Goal: Use online tool/utility: Use online tool/utility

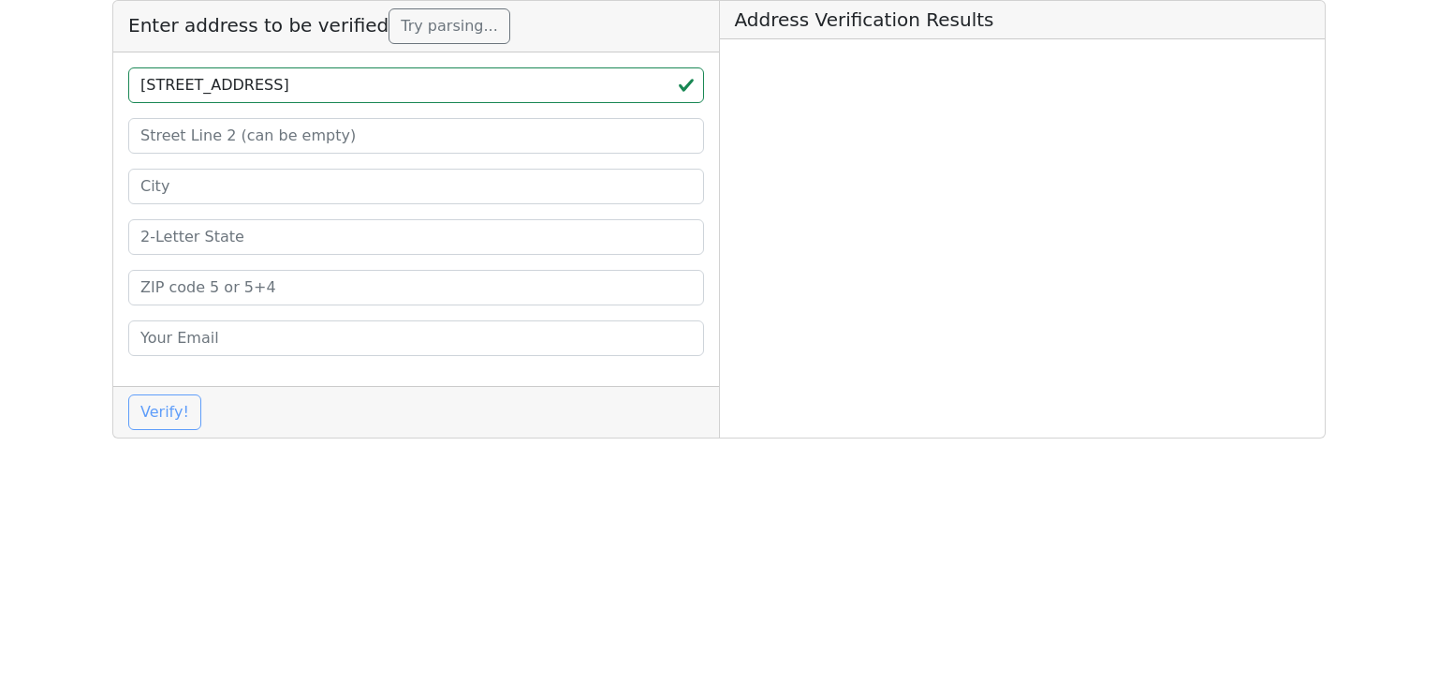
type input "[STREET_ADDRESS]"
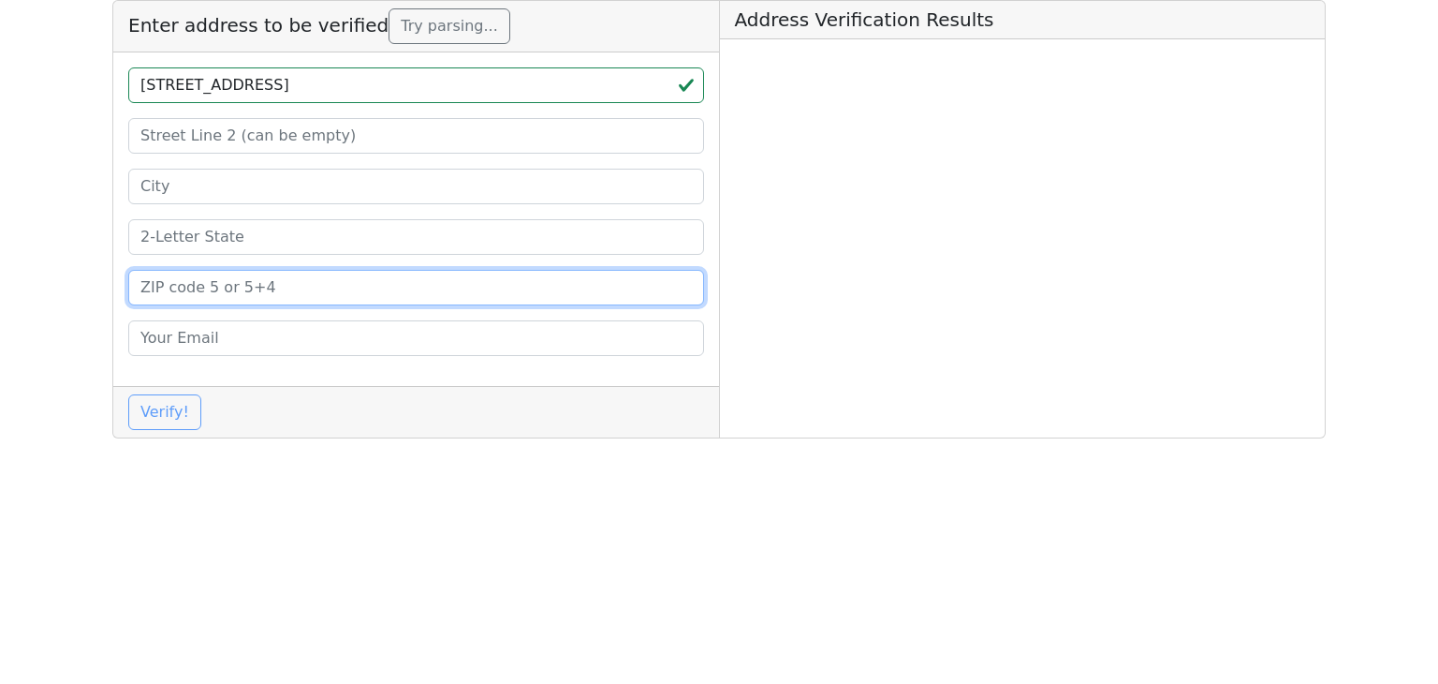
click at [298, 282] on input at bounding box center [416, 288] width 576 height 36
paste input "78233-4806"
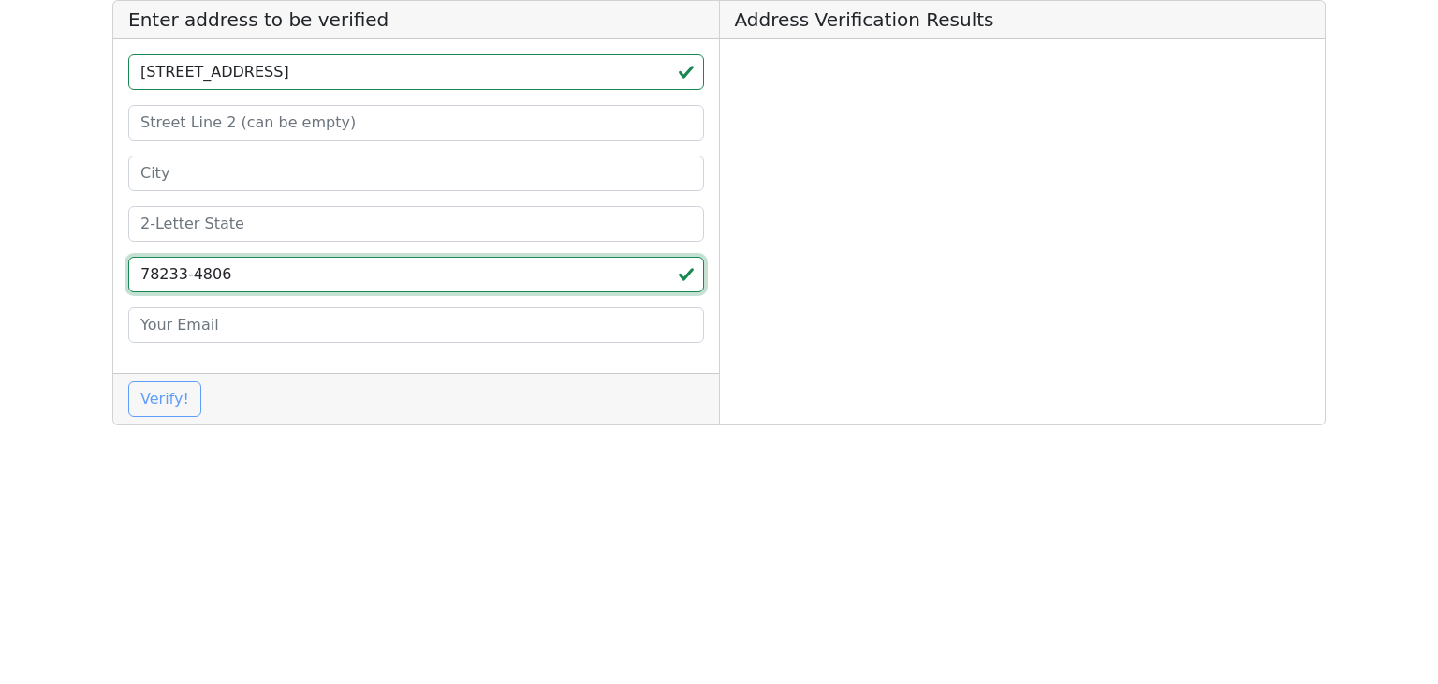
type input "78233-4806"
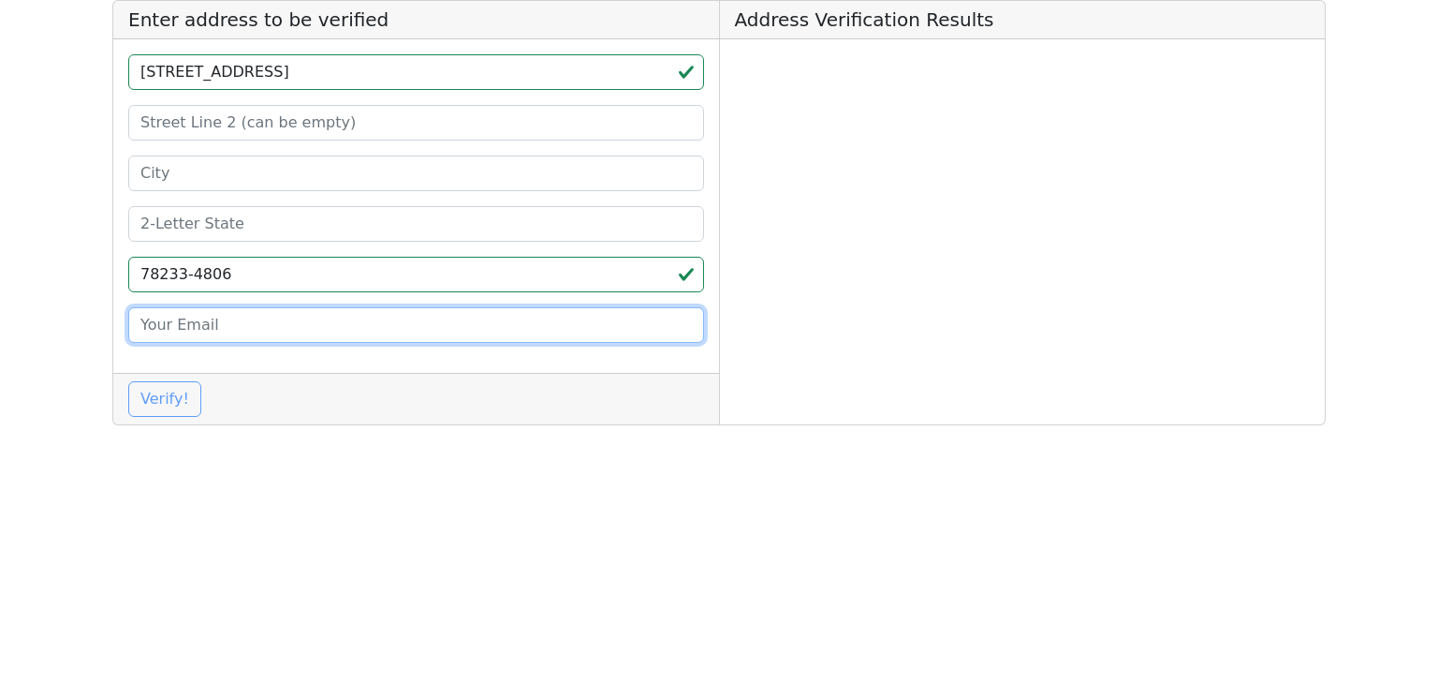
click at [363, 322] on input "email" at bounding box center [416, 325] width 576 height 36
type input "[PERSON_NAME][EMAIL_ADDRESS][DOMAIN_NAME]"
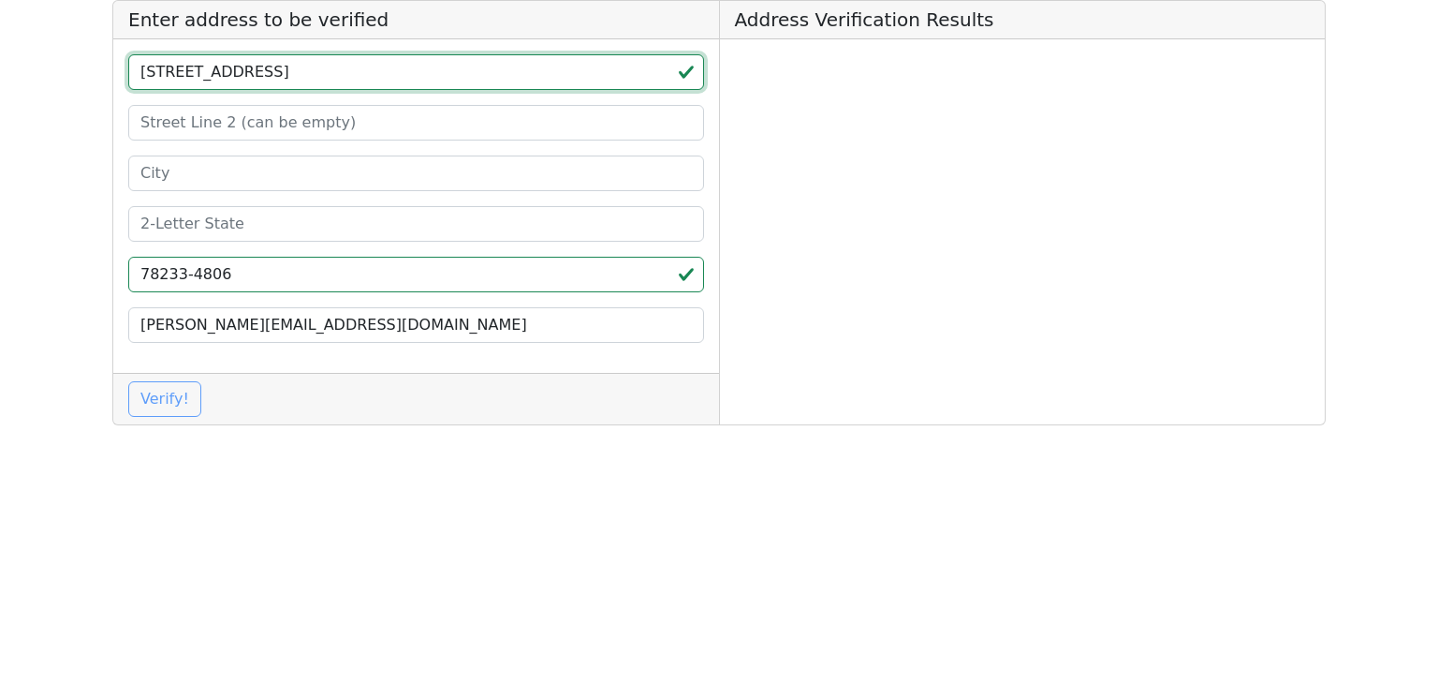
click at [333, 71] on input "6465 FOREST BLF LIVE OAK, TX" at bounding box center [416, 72] width 576 height 36
type input "6465 FOREST BLF LIVE OAK,"
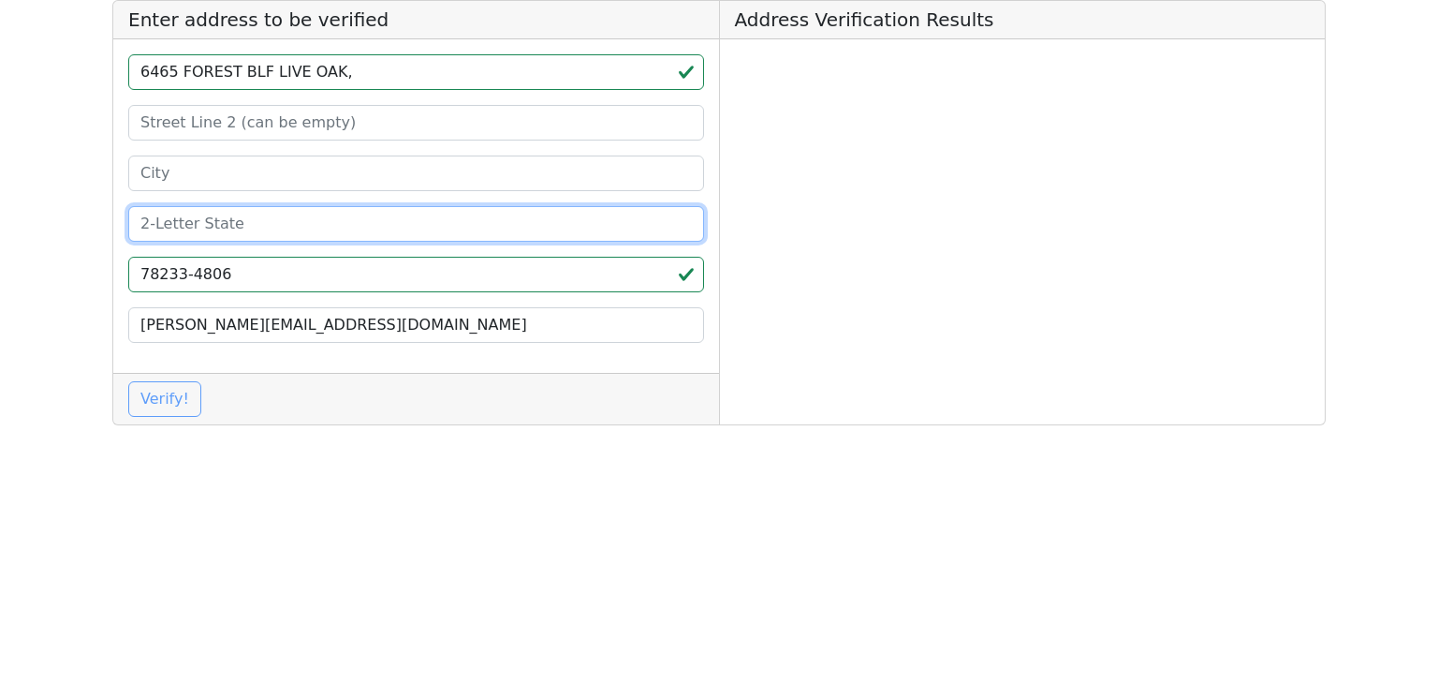
click at [240, 230] on input at bounding box center [416, 224] width 576 height 36
paste input "TX"
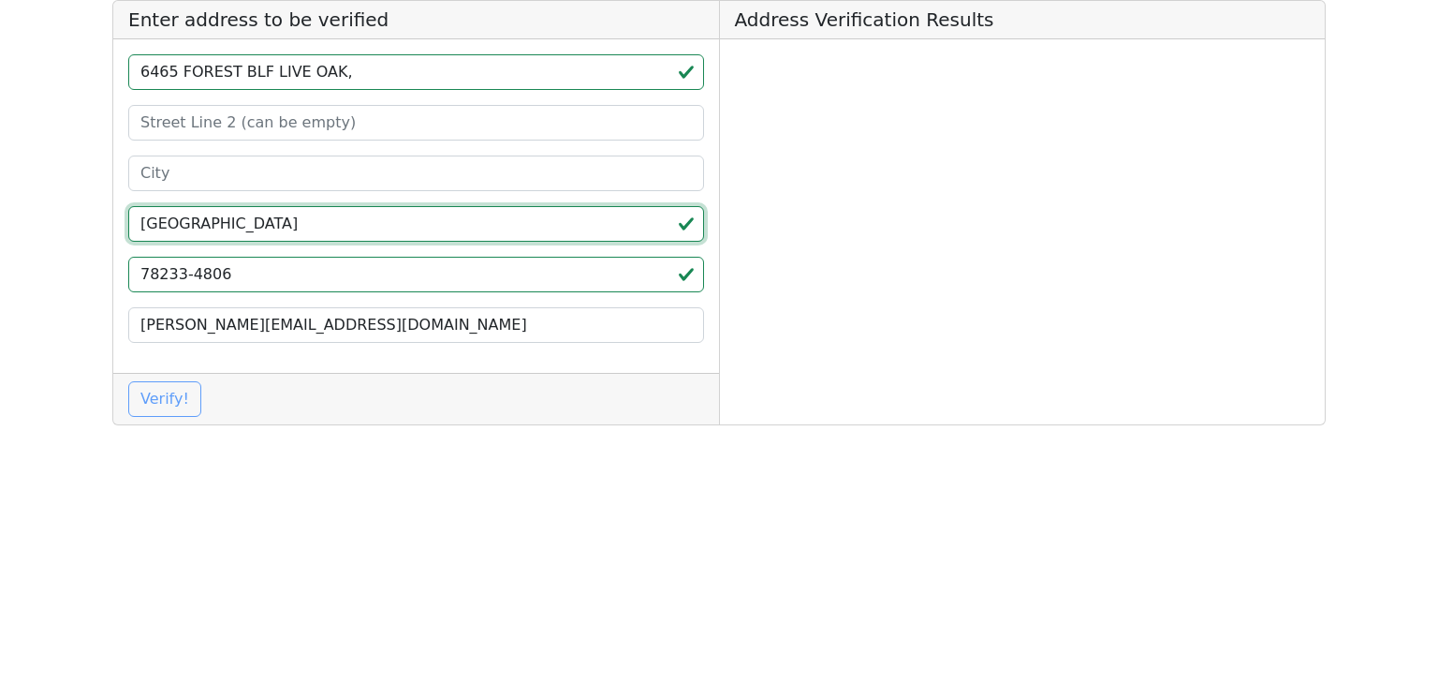
type input "TX"
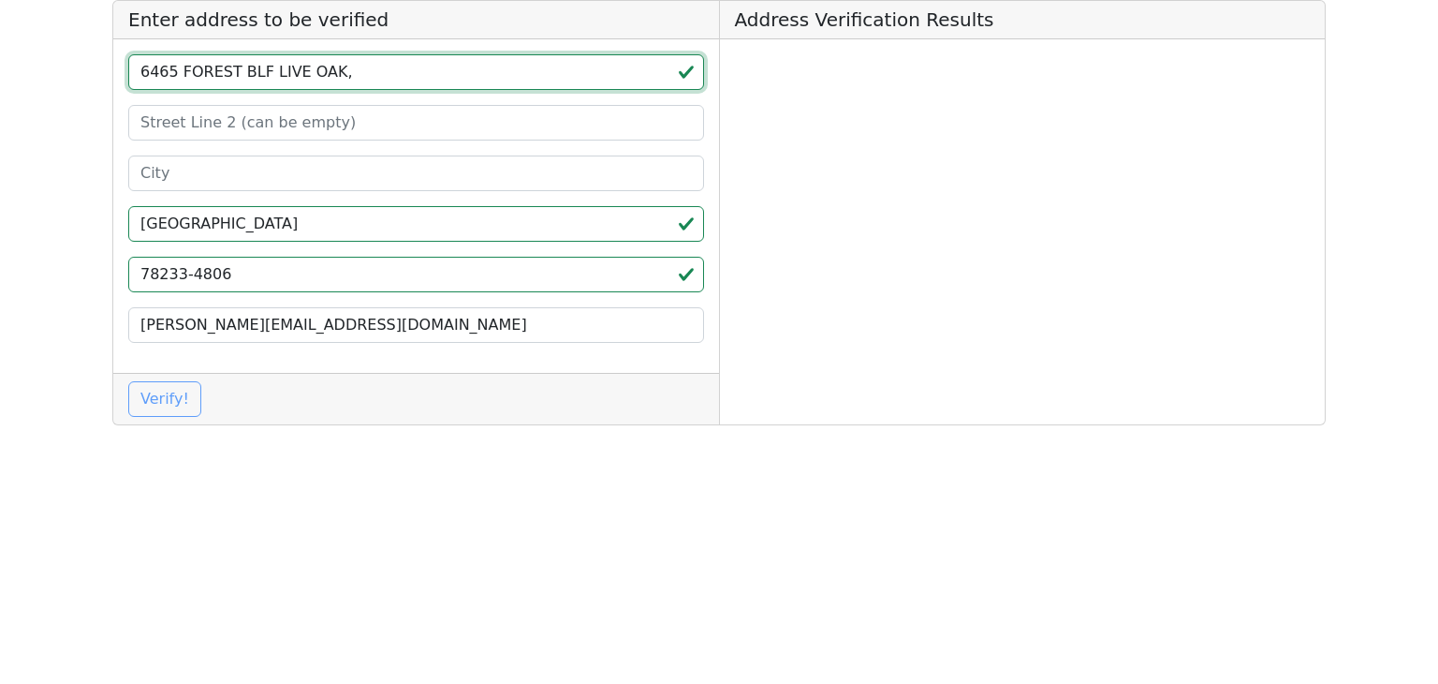
drag, startPoint x: 318, startPoint y: 77, endPoint x: 259, endPoint y: 75, distance: 59.0
click at [259, 75] on input "6465 FOREST BLF LIVE OAK," at bounding box center [416, 72] width 576 height 36
type input "6465 FOREST BLF"
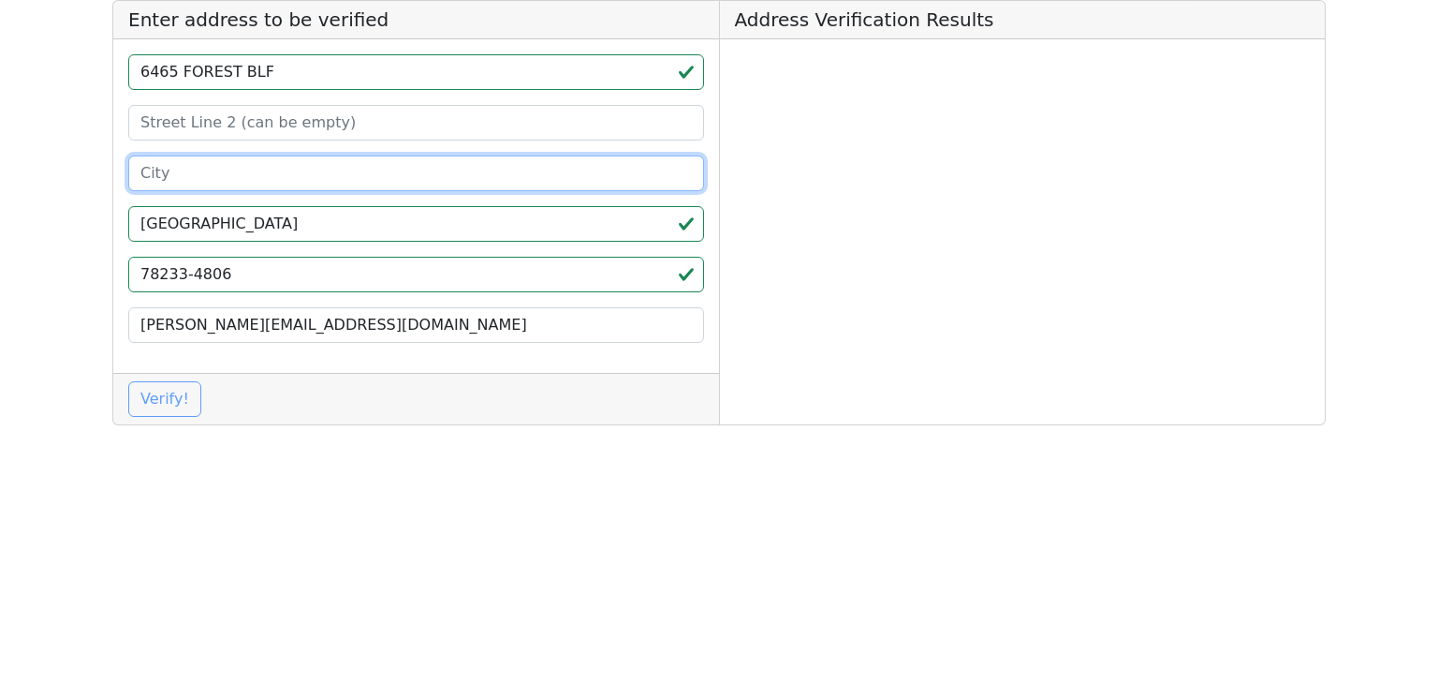
paste input "LIVE OAK"
click at [247, 168] on input "LIVE OAK" at bounding box center [416, 173] width 576 height 36
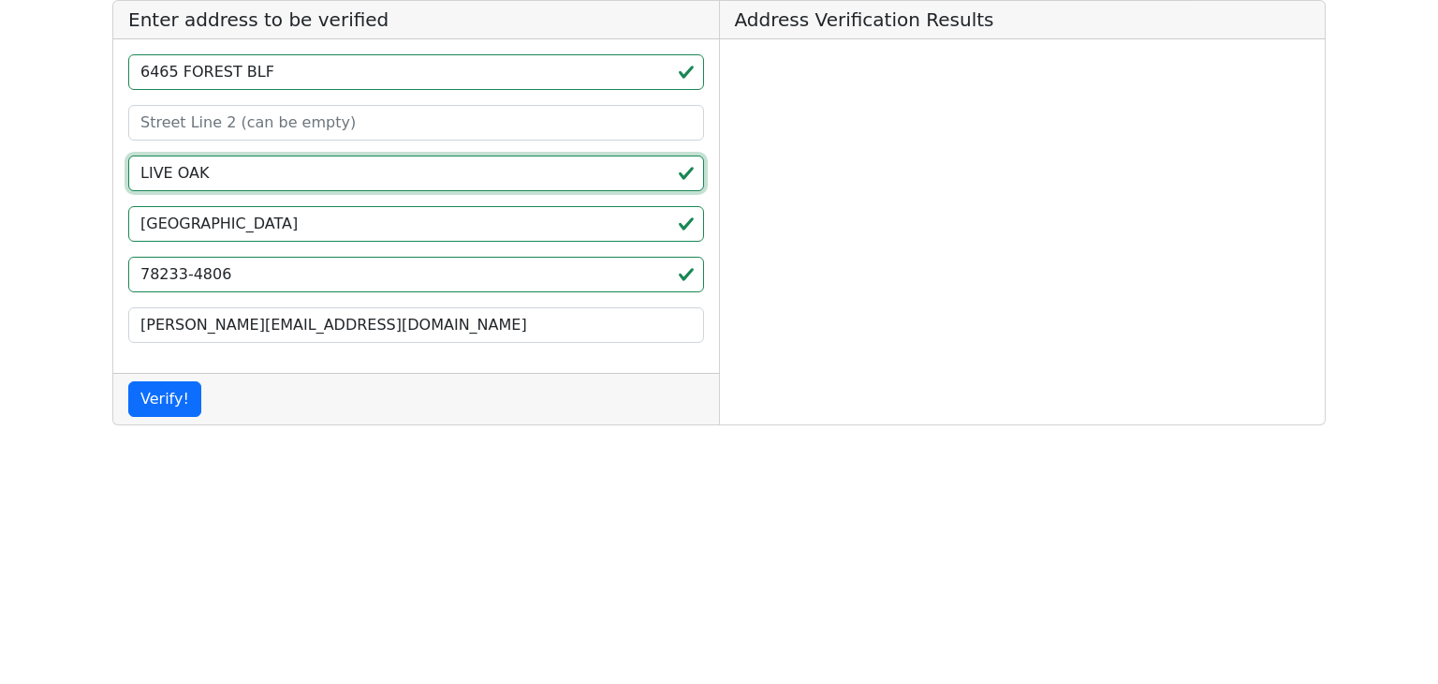
type input "LIVE OAK"
click at [146, 410] on button "Verify!" at bounding box center [164, 399] width 73 height 36
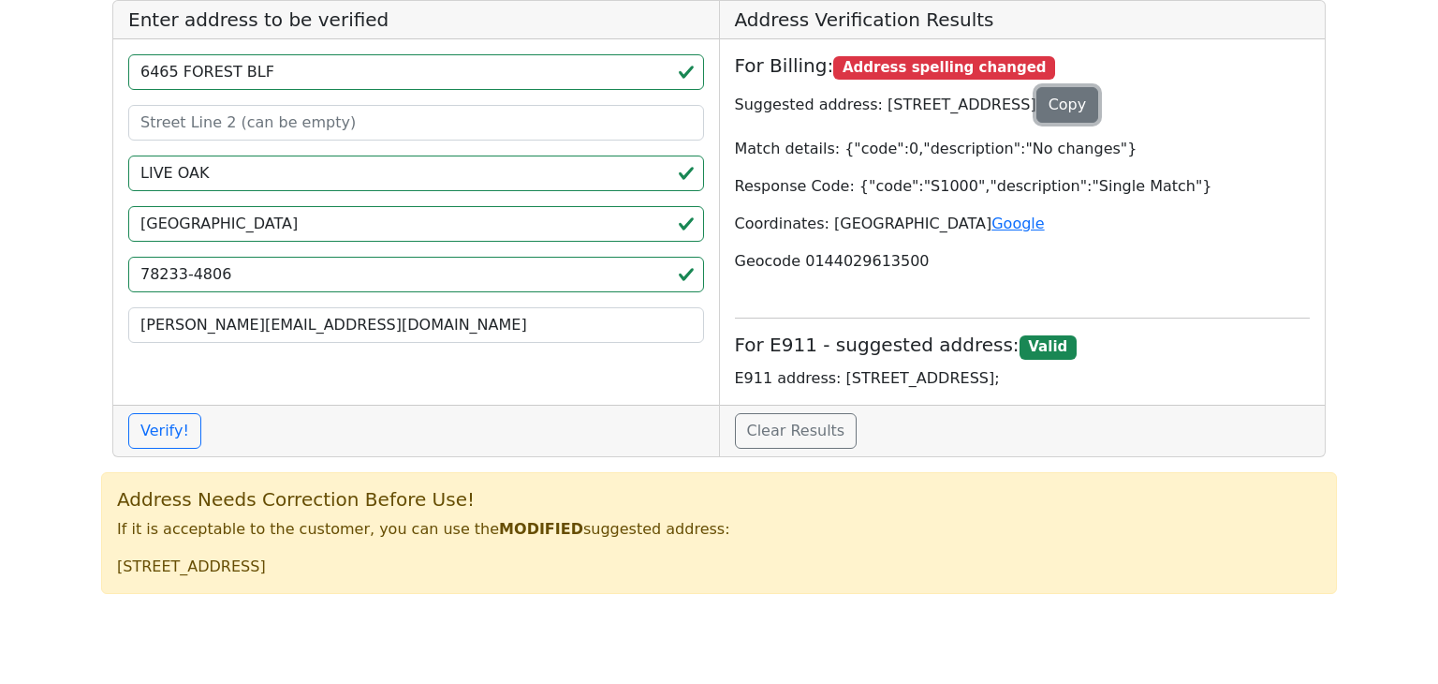
click at [1099, 103] on button "Copy" at bounding box center [1068, 105] width 63 height 36
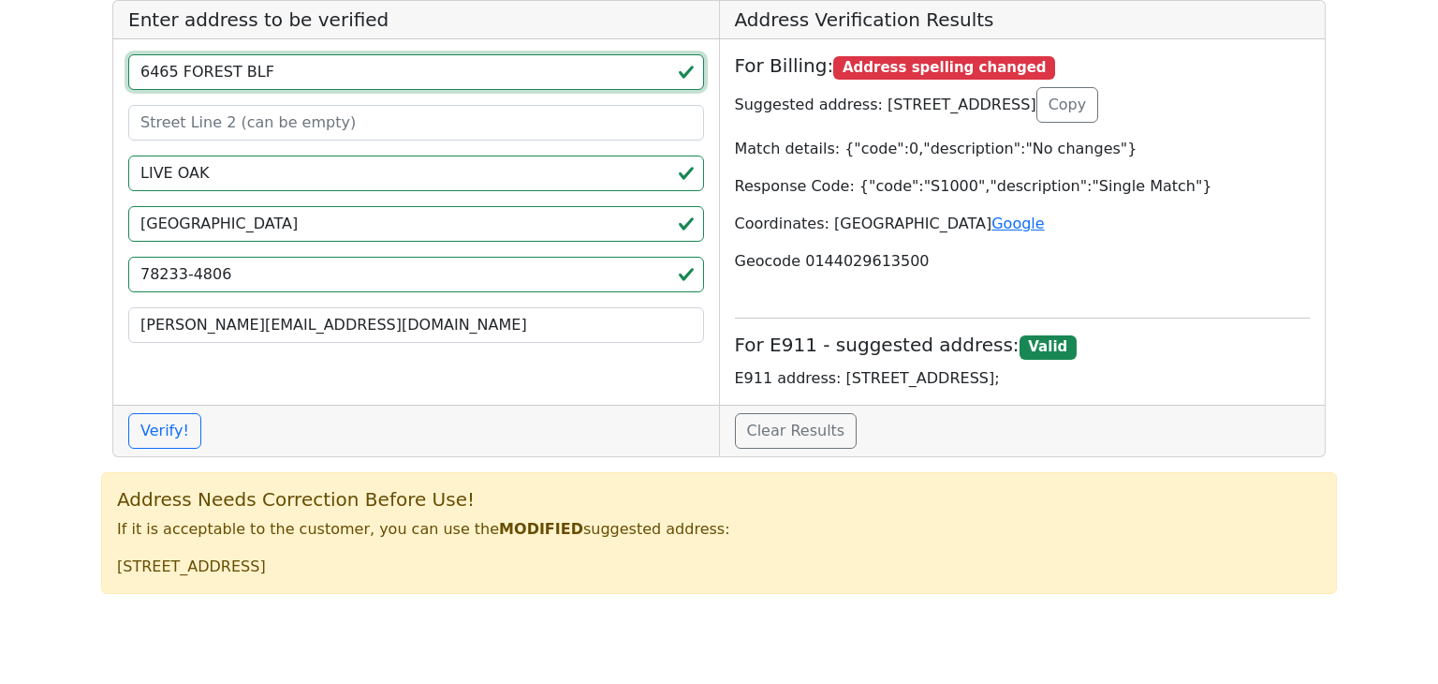
click at [243, 72] on input "6465 FOREST BLF" at bounding box center [416, 72] width 576 height 36
type input "6465 FOREST BLuff"
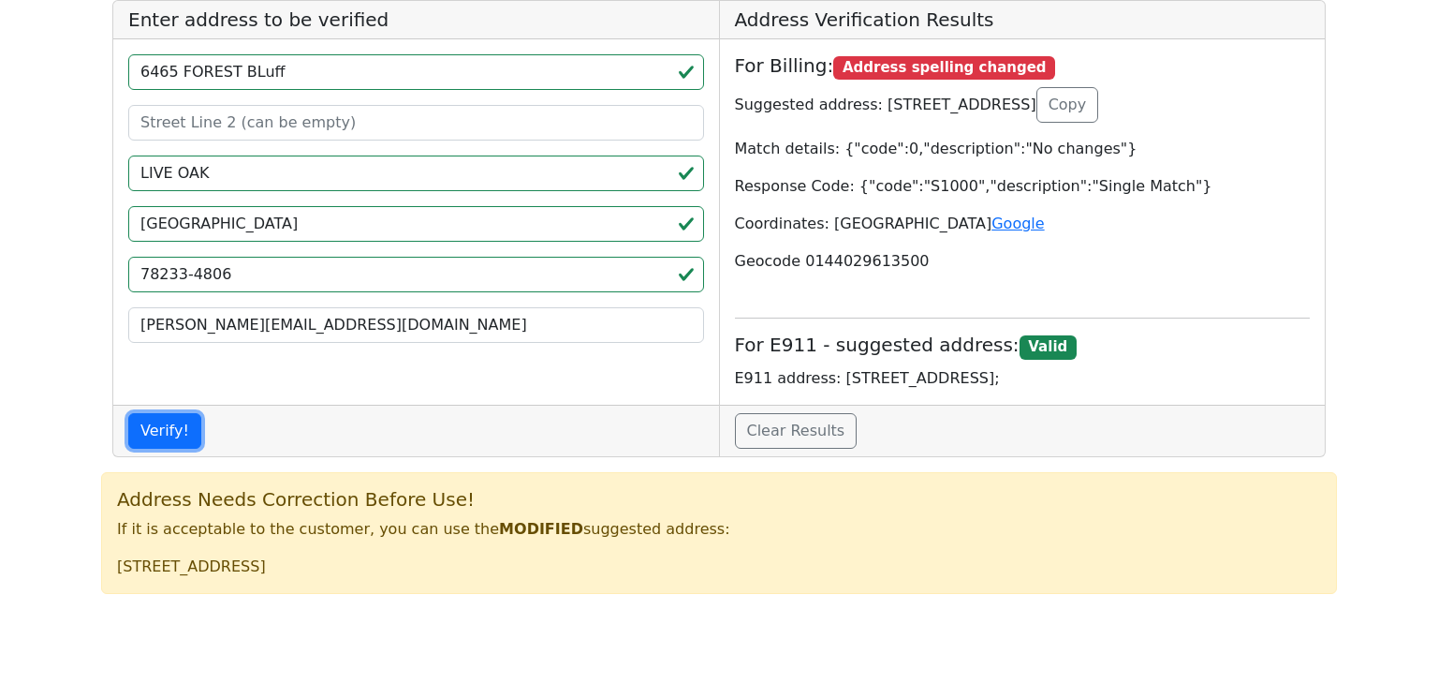
click at [168, 425] on button "Verify!" at bounding box center [164, 431] width 73 height 36
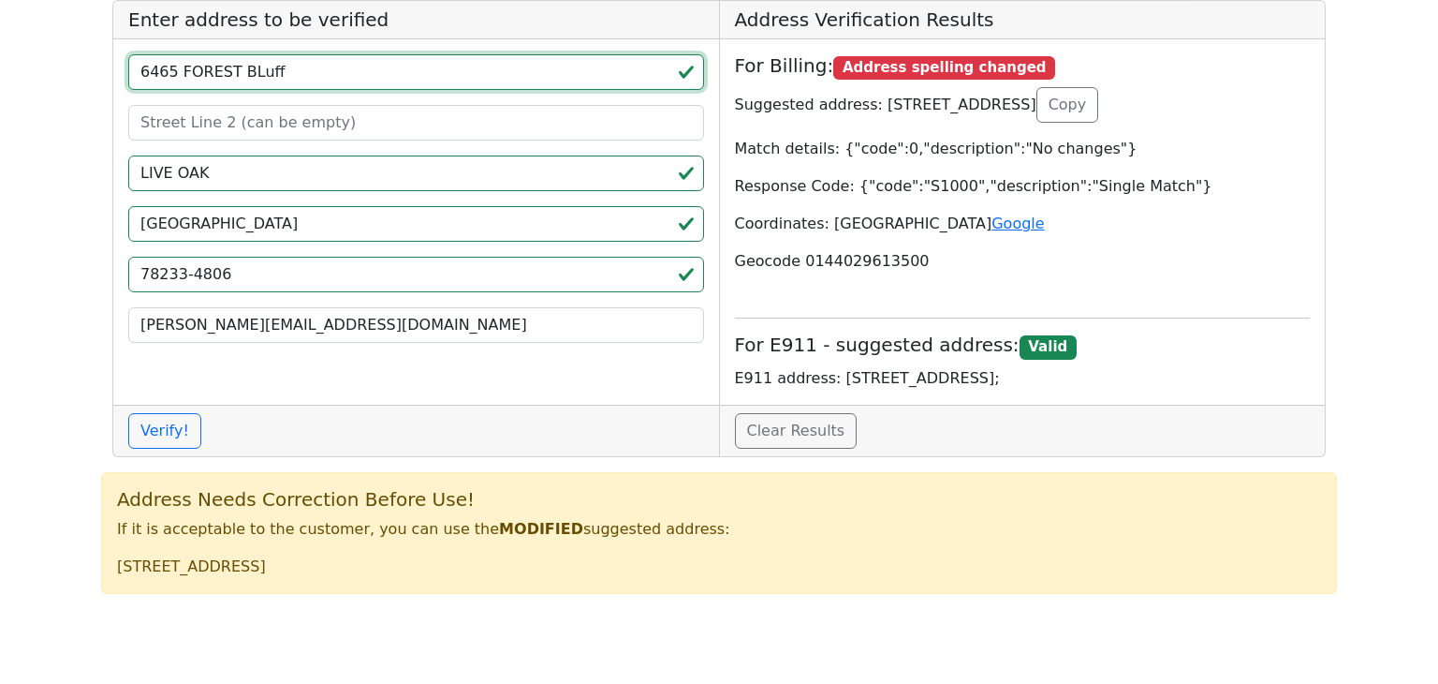
click at [341, 69] on input "6465 FOREST BLuff" at bounding box center [416, 72] width 576 height 36
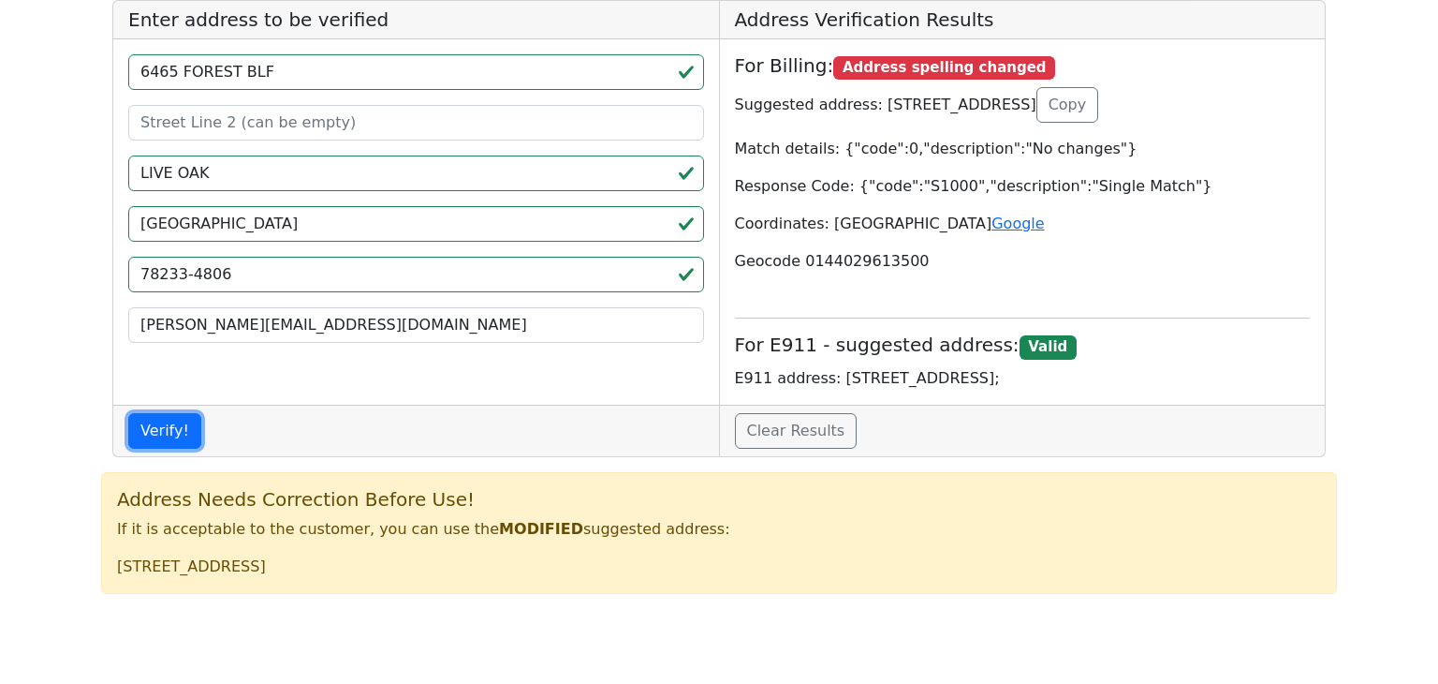
click at [153, 436] on button "Verify!" at bounding box center [164, 431] width 73 height 36
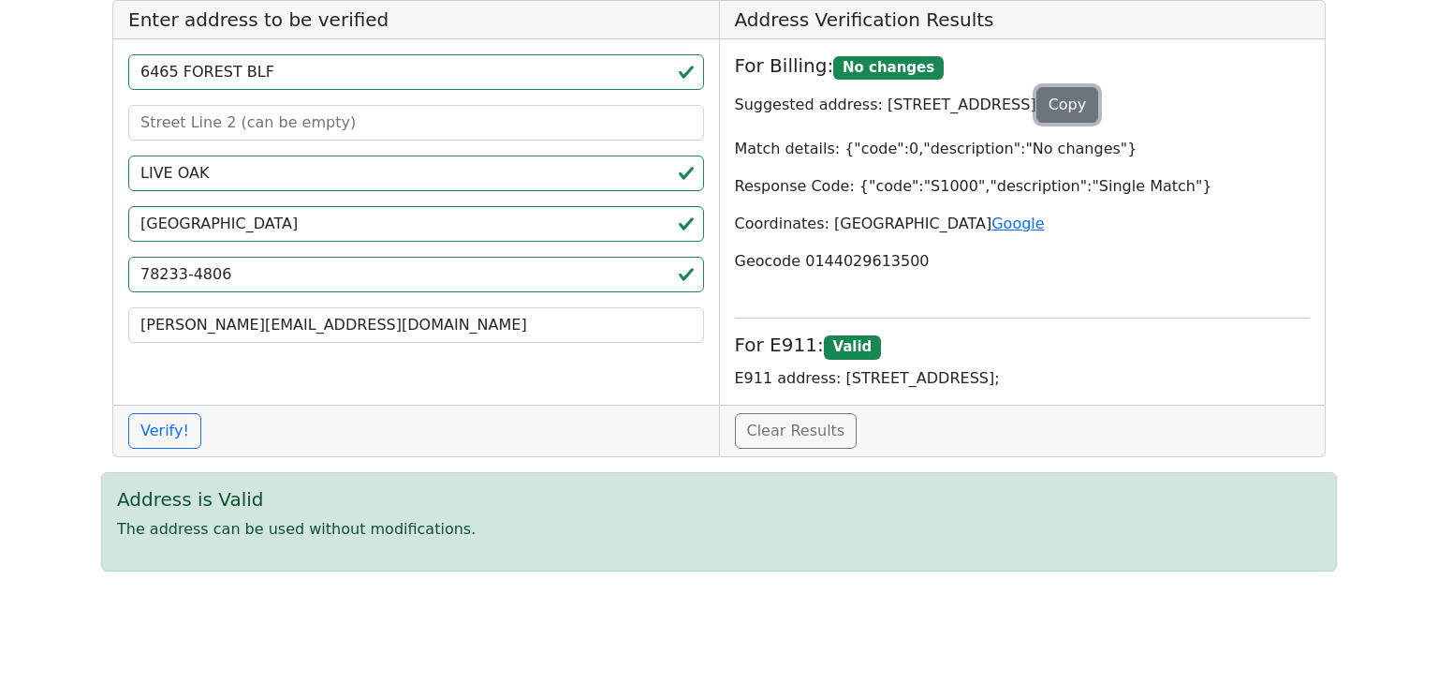
click at [1099, 112] on button "Copy" at bounding box center [1068, 105] width 63 height 36
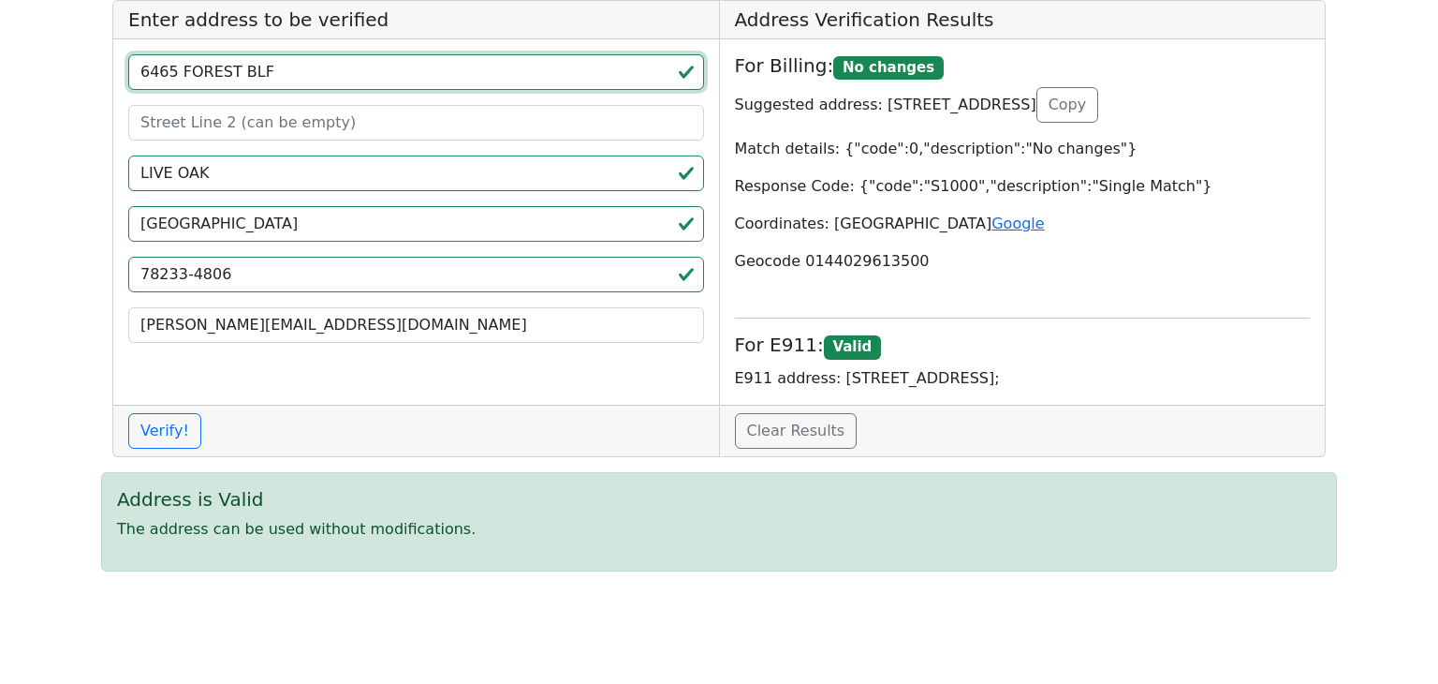
click at [542, 81] on input "6465 FOREST BLF" at bounding box center [416, 72] width 576 height 36
paste input "2625 KALEIGH DR MOBILE, AL 36608"
click at [364, 64] on input "2625 KALEIGH DR MOBILE, AL 36608" at bounding box center [416, 72] width 576 height 36
type input "2625 KALEIGH DR MOBILE, AL"
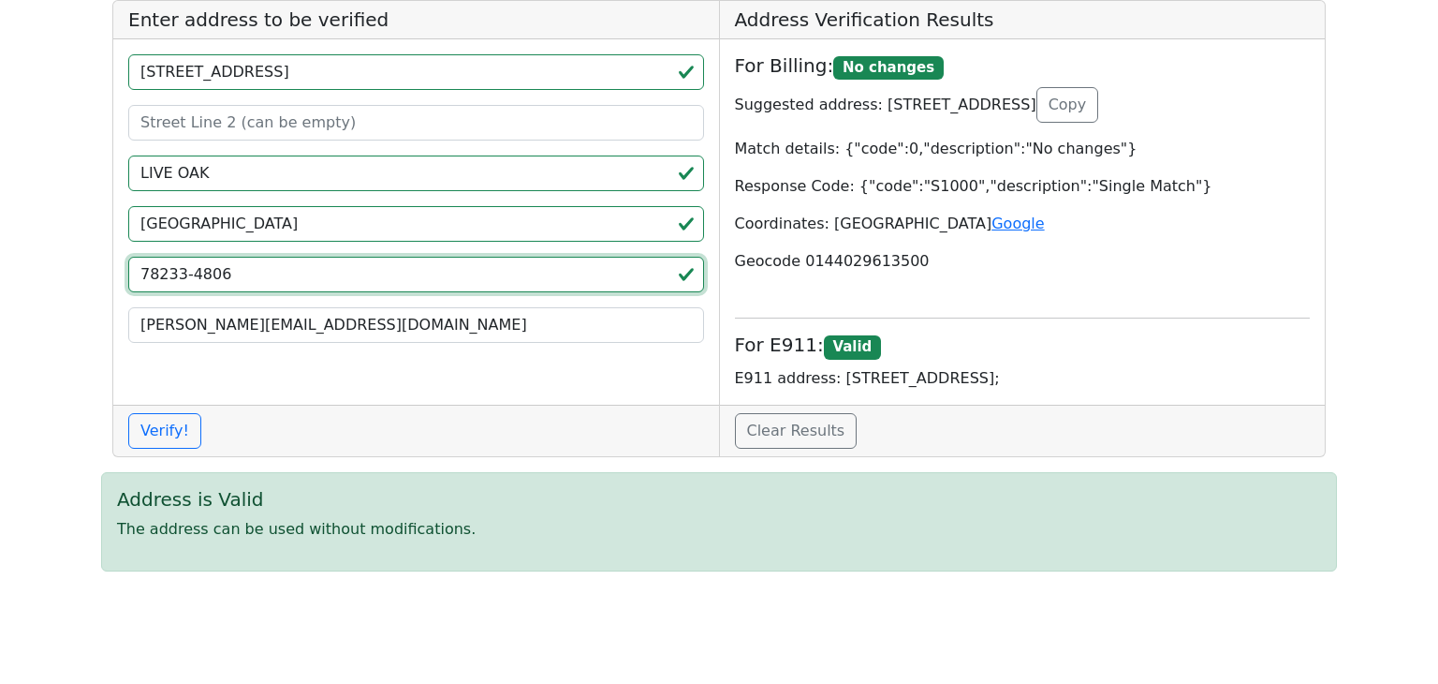
click at [247, 270] on input "78233-4806" at bounding box center [416, 275] width 576 height 36
paste input "36608"
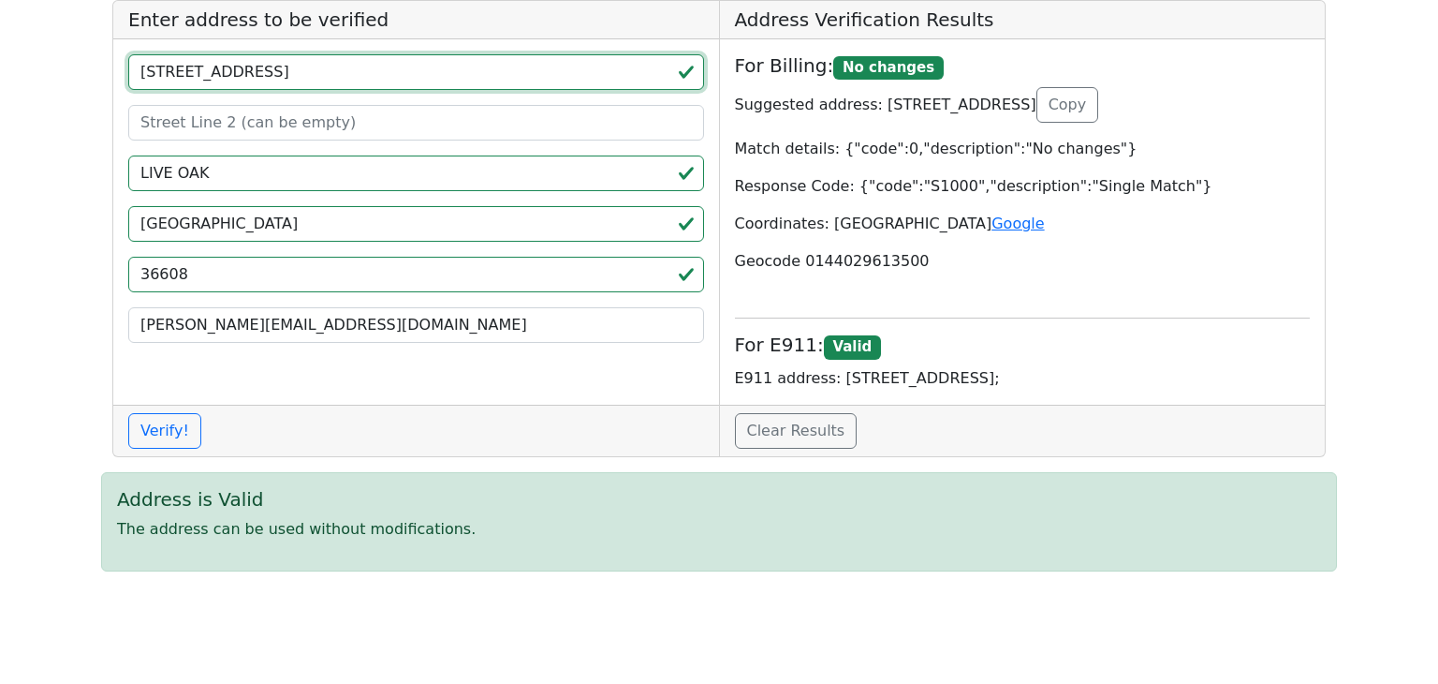
click at [332, 66] on input "2625 KALEIGH DR MOBILE, AL" at bounding box center [416, 72] width 576 height 36
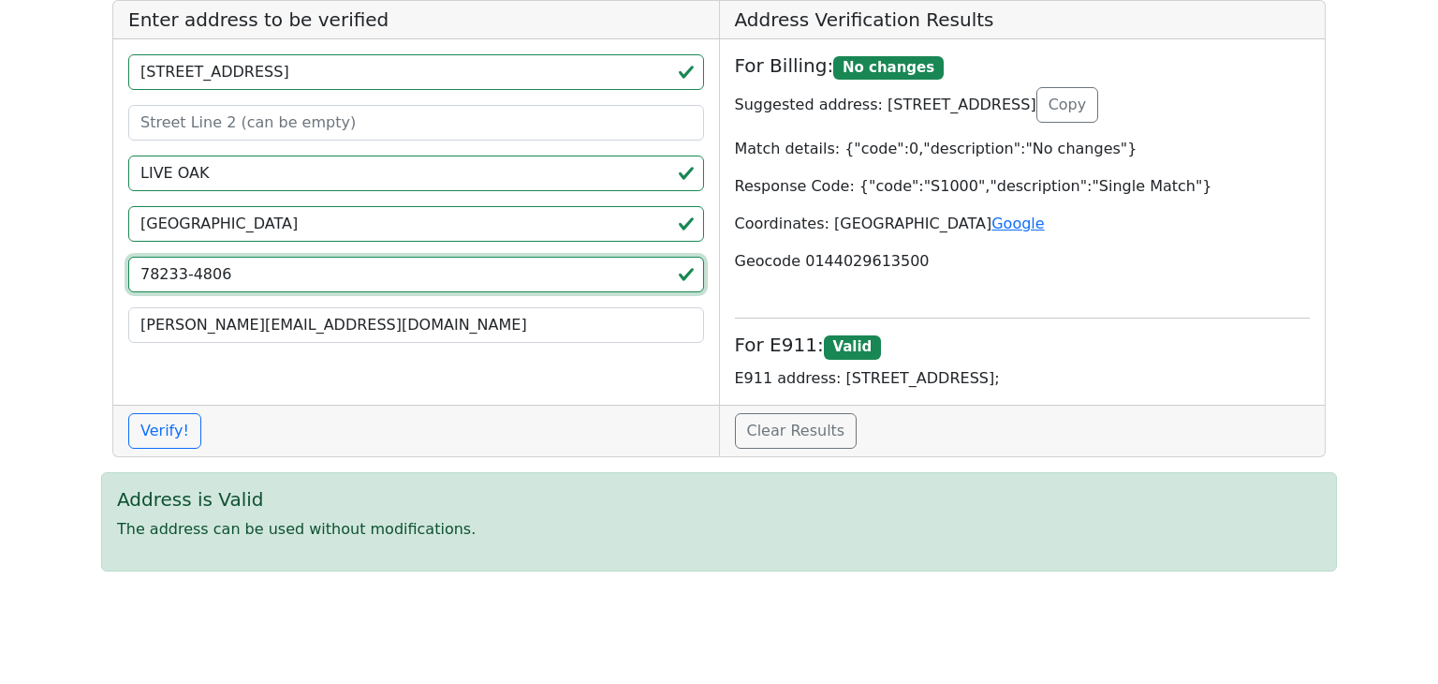
type input "78233-4806"
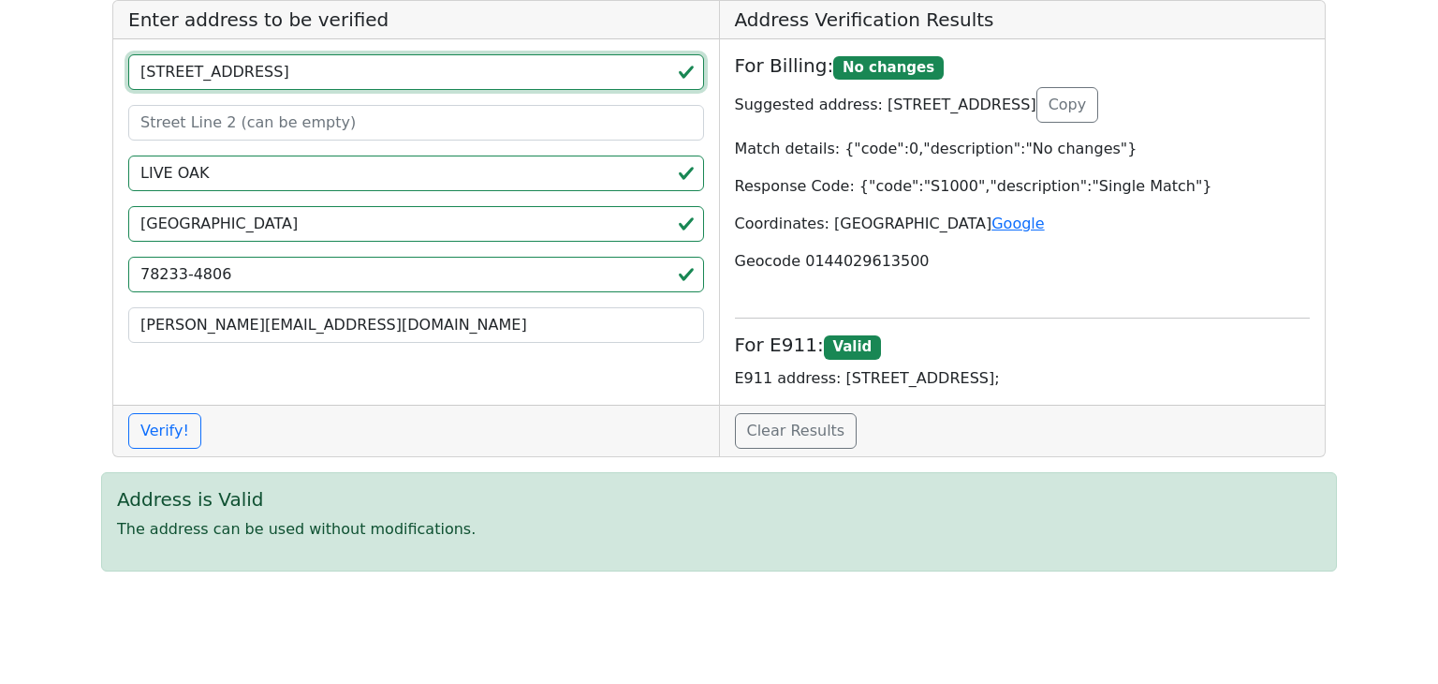
drag, startPoint x: 316, startPoint y: 79, endPoint x: 335, endPoint y: 71, distance: 20.2
click at [335, 71] on input "2625 KALEIGH DR MOBILE, AL" at bounding box center [416, 72] width 576 height 36
click at [327, 73] on input "2625 KALEIGH DR MOBILE, AL" at bounding box center [416, 72] width 576 height 36
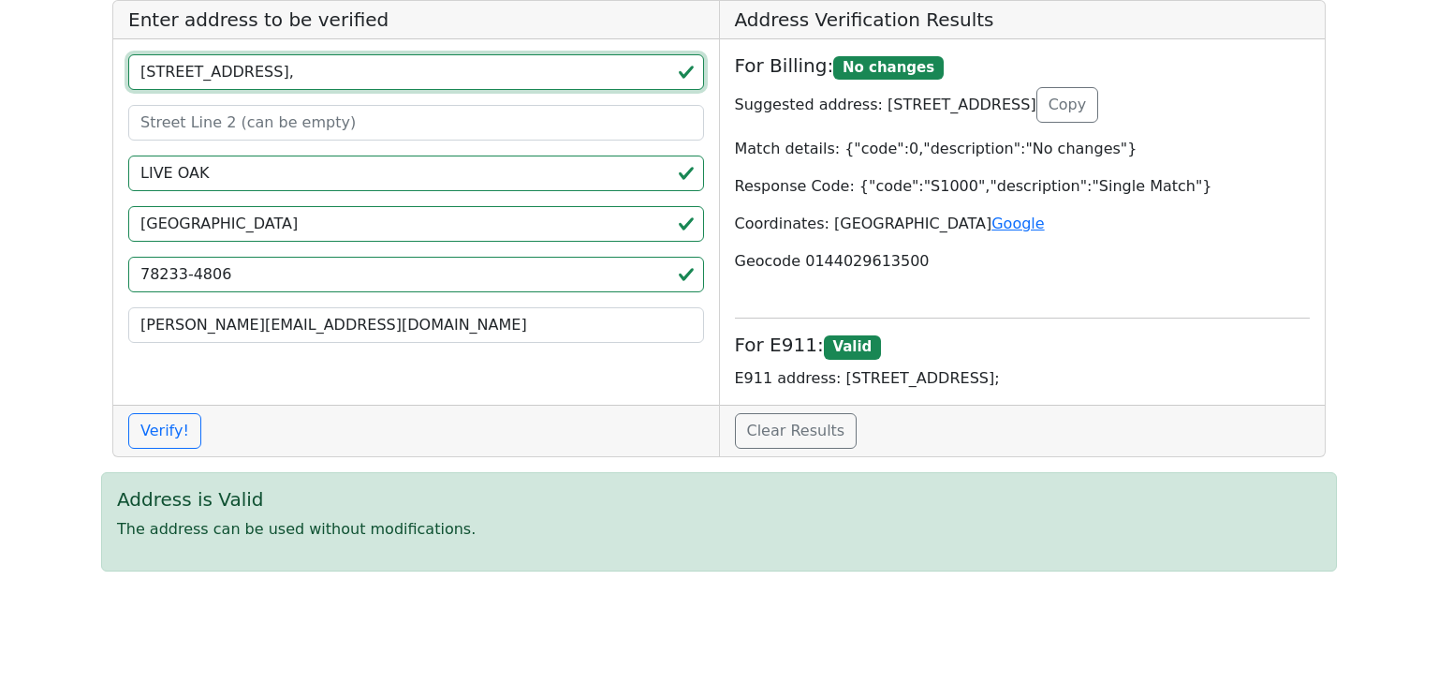
type input "2625 KALEIGH DR MOBILE,"
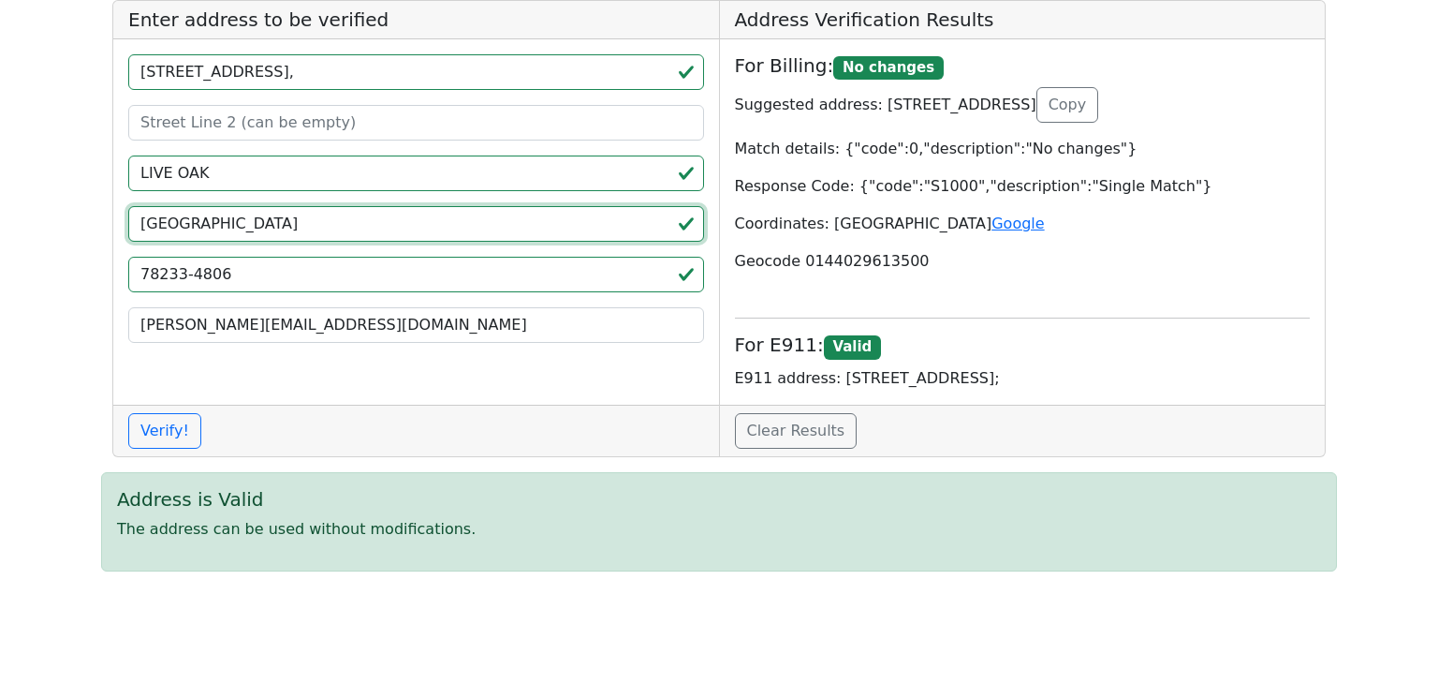
click at [274, 211] on input "TX" at bounding box center [416, 224] width 576 height 36
paste input "AL"
type input "AL"
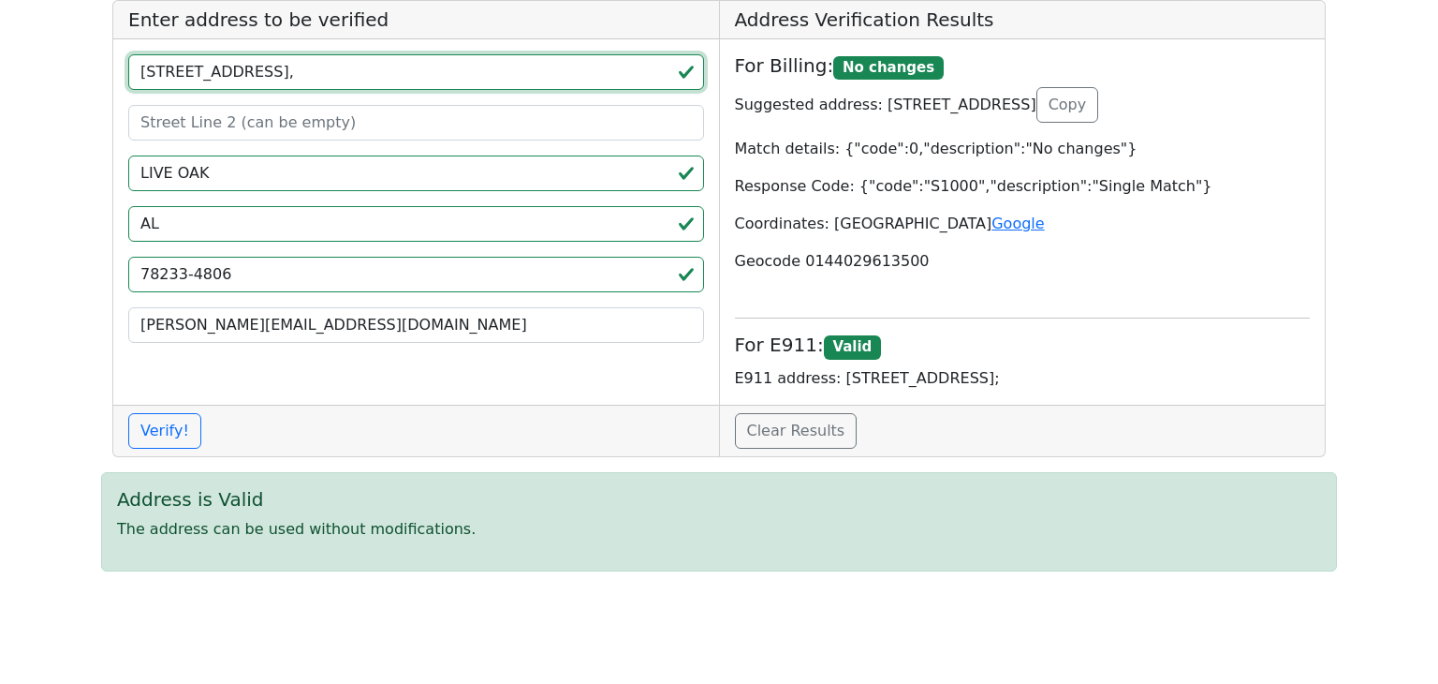
click at [304, 68] on input "2625 KALEIGH DR MOBILE," at bounding box center [416, 72] width 576 height 36
type input "2625 KALEIGH DR ,"
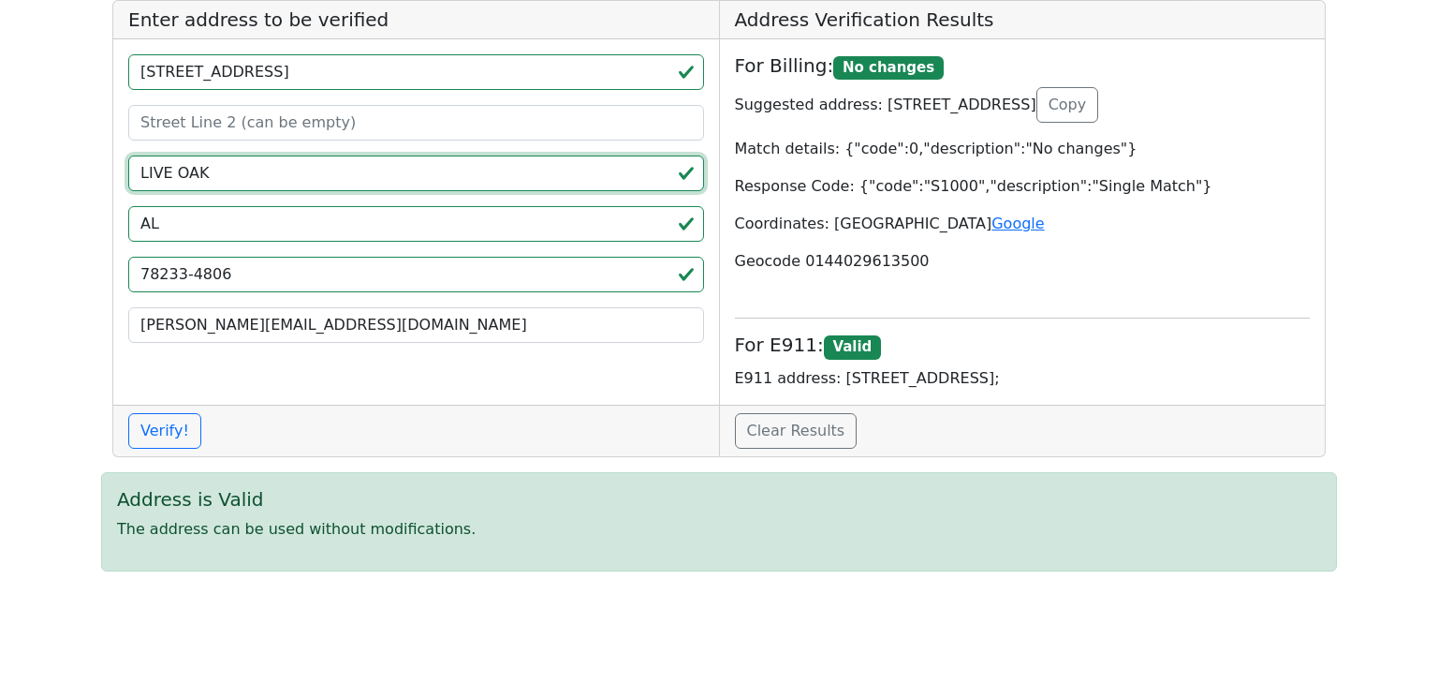
click at [228, 158] on input "LIVE OAK" at bounding box center [416, 173] width 576 height 36
paste input "MOBILE"
type input "MOBILE"
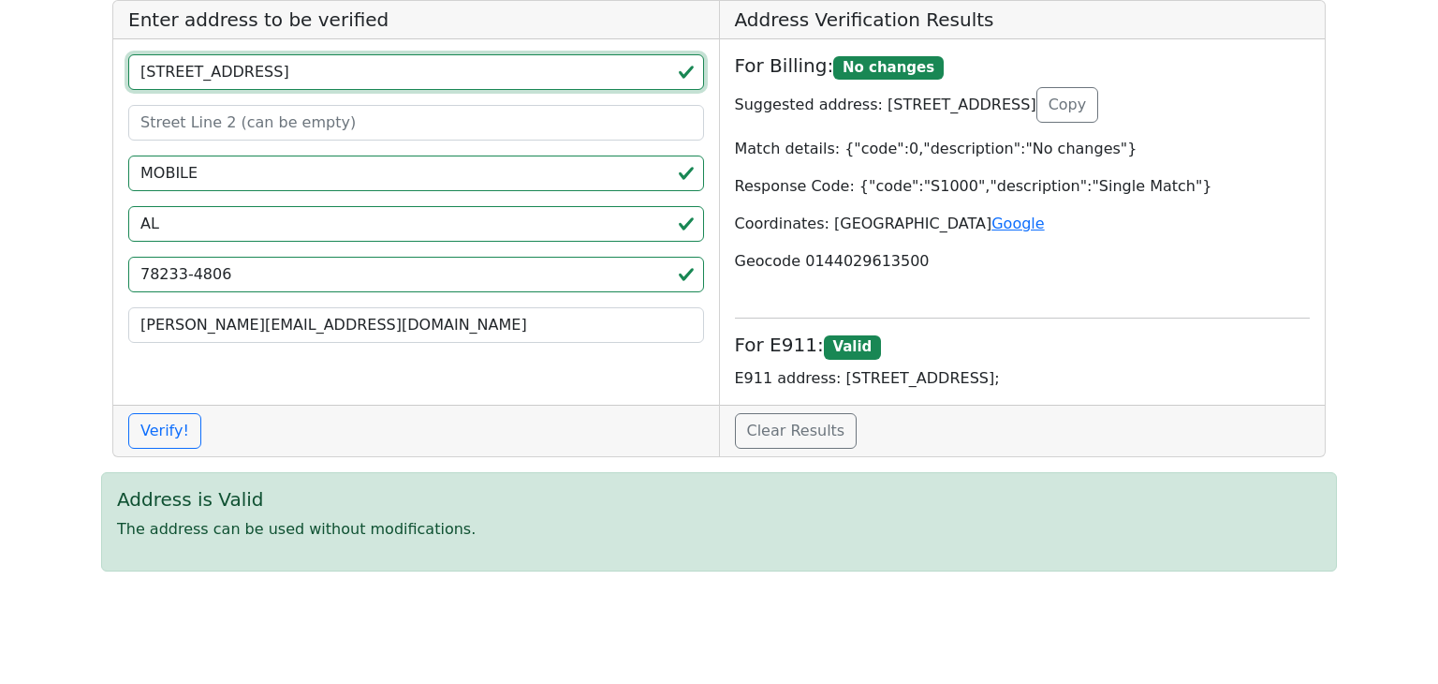
click at [272, 77] on input "2625 KALEIGH DR ," at bounding box center [416, 72] width 576 height 36
type input "2625 KALEIGH DR"
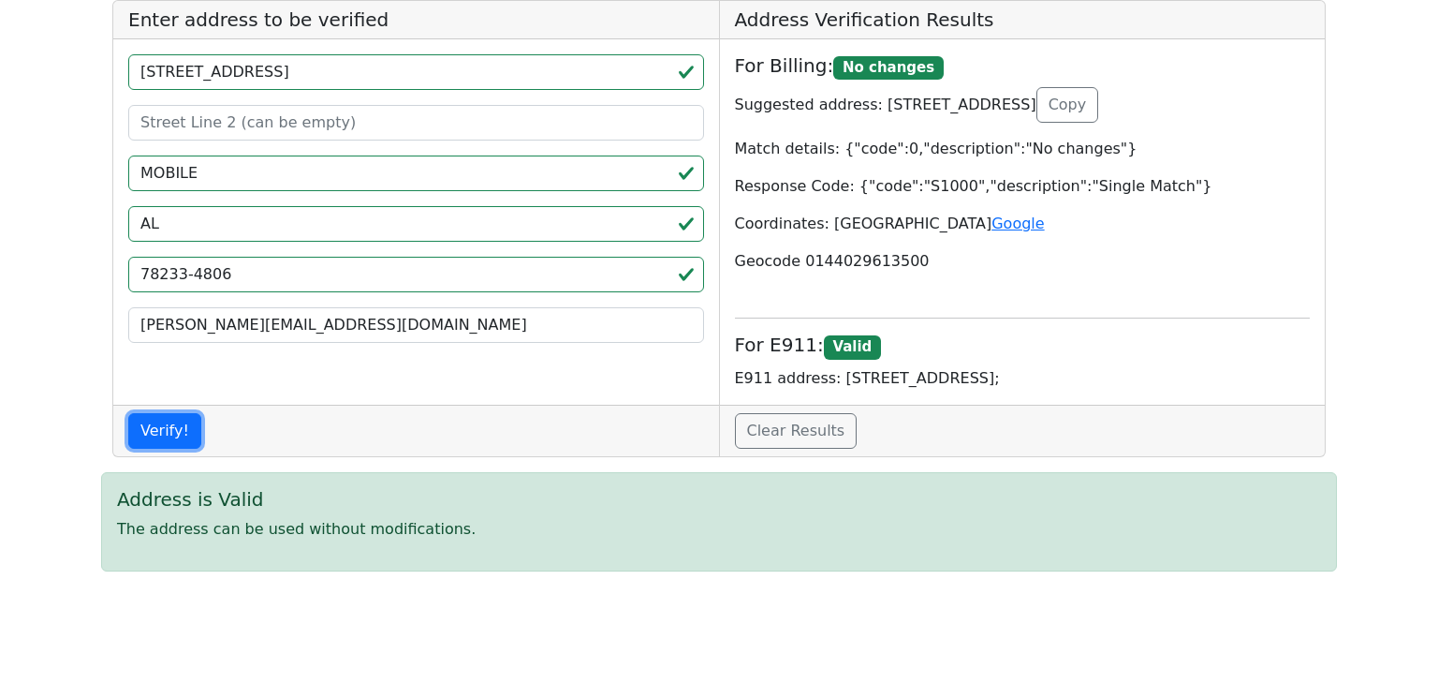
click at [150, 432] on button "Verify!" at bounding box center [164, 431] width 73 height 36
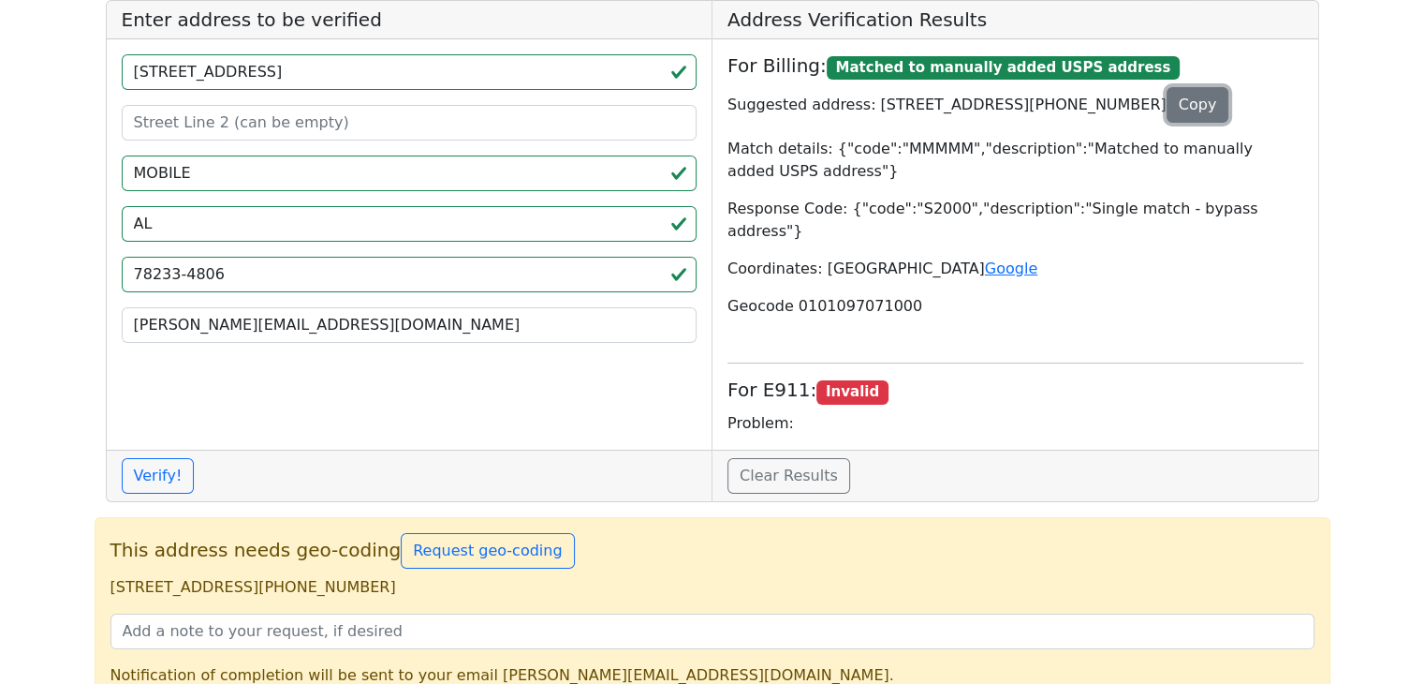
click at [1167, 101] on button "Copy" at bounding box center [1198, 105] width 63 height 36
